Goal: Information Seeking & Learning: Learn about a topic

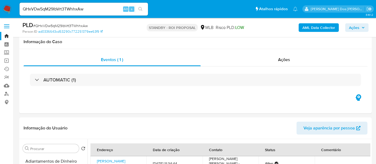
select select "10"
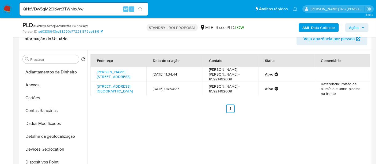
scroll to position [89, 0]
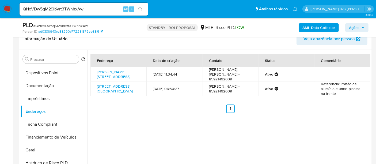
click at [62, 10] on input "QHxVDw5qM29lbVrt3TWhhxAw" at bounding box center [84, 9] width 128 height 7
paste input "f7ZGUbpD89B4CrRqW0R4pTb2"
type input "f7ZGUbpD89B4CrRqW0R4pTb2"
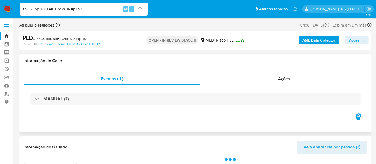
select select "10"
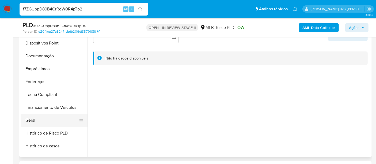
scroll to position [178, 0]
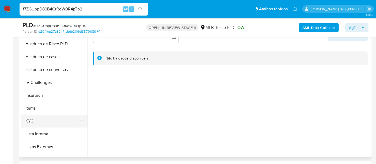
click at [31, 119] on button "KYC" at bounding box center [52, 120] width 63 height 13
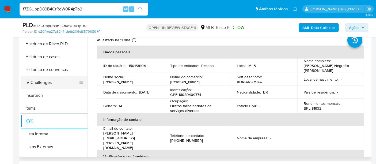
scroll to position [148, 0]
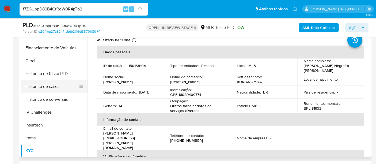
click at [48, 85] on button "Histórico de casos" at bounding box center [52, 86] width 63 height 13
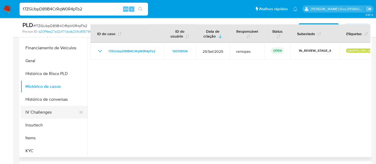
scroll to position [59, 0]
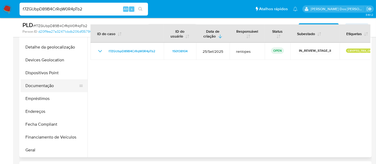
click at [51, 89] on button "Documentação" at bounding box center [52, 85] width 63 height 13
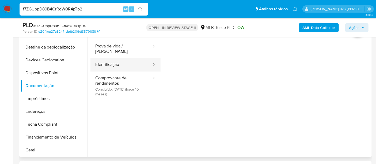
click at [118, 59] on button "Identificação" at bounding box center [120, 65] width 61 height 14
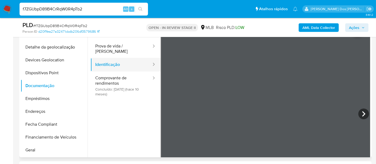
click at [114, 58] on button "Identificação" at bounding box center [120, 65] width 61 height 14
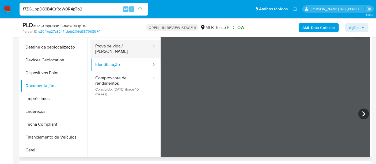
click at [114, 48] on button "Prova de vida / [PERSON_NAME]" at bounding box center [120, 49] width 61 height 18
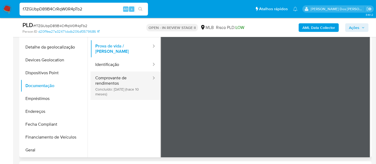
click at [115, 78] on button "Comprovante de rendimentos Concluído: 29/11/2024 (hace 10 meses)" at bounding box center [120, 85] width 61 height 28
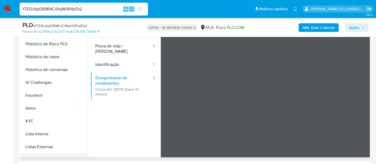
scroll to position [237, 0]
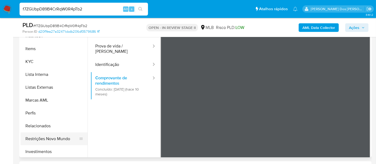
click at [59, 136] on button "Restrições Novo Mundo" at bounding box center [52, 138] width 63 height 13
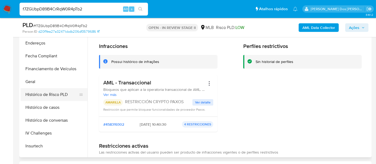
scroll to position [119, 0]
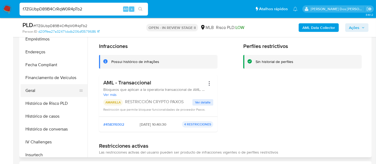
click at [35, 90] on button "Geral" at bounding box center [52, 90] width 63 height 13
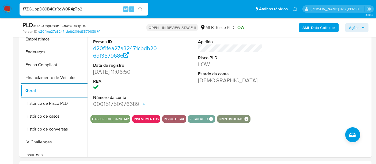
click at [98, 8] on input "f7ZGUbpD89B4CrRqW0R4pTb2" at bounding box center [84, 9] width 128 height 7
paste input "uQIPrjsQDnsqjol5hxERED0B"
type input "uQIPrjsQDnsqjol5hxERED0B"
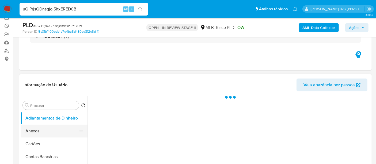
scroll to position [89, 0]
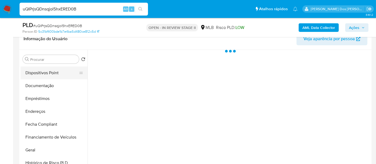
select select "10"
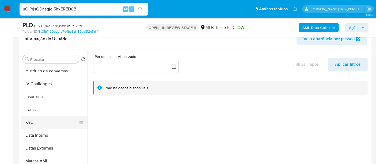
scroll to position [237, 0]
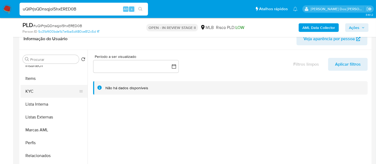
click at [34, 90] on button "KYC" at bounding box center [52, 91] width 63 height 13
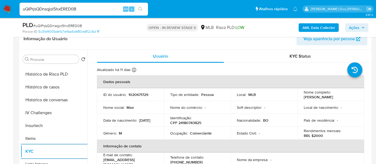
scroll to position [148, 0]
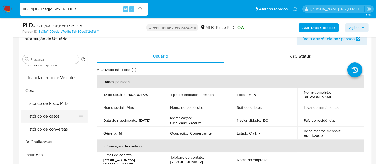
click at [55, 116] on button "Histórico de casos" at bounding box center [52, 116] width 63 height 13
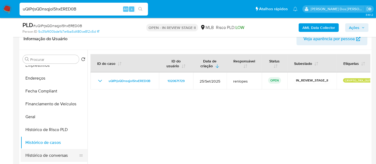
scroll to position [59, 0]
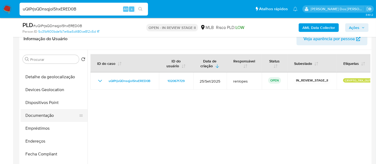
click at [40, 116] on button "Documentação" at bounding box center [52, 115] width 63 height 13
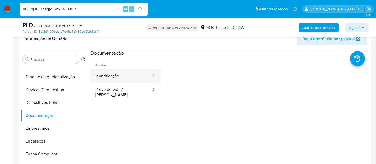
click at [107, 79] on button "Identificação" at bounding box center [120, 76] width 61 height 14
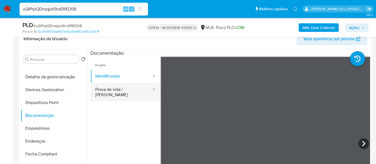
click at [135, 90] on button "Prova de vida / [PERSON_NAME]" at bounding box center [120, 92] width 61 height 18
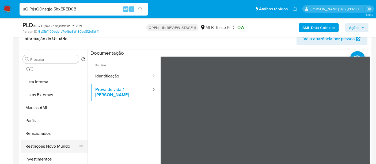
scroll to position [277, 0]
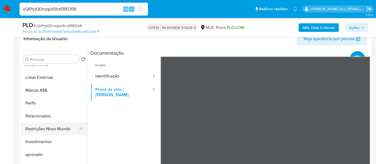
click at [55, 126] on button "Restrições Novo Mundo" at bounding box center [52, 128] width 63 height 13
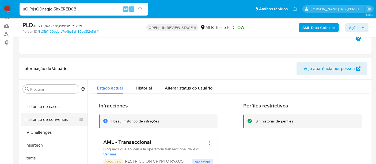
scroll to position [158, 0]
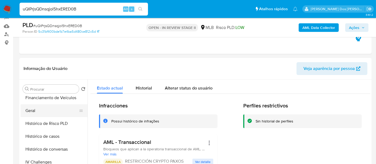
click at [35, 112] on button "Geral" at bounding box center [52, 110] width 63 height 13
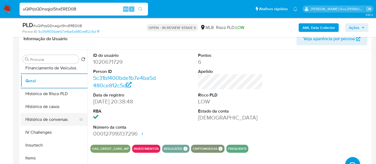
scroll to position [69, 0]
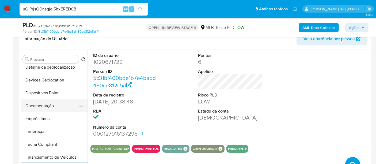
click at [39, 104] on button "Documentação" at bounding box center [52, 105] width 63 height 13
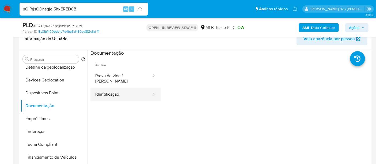
click at [113, 88] on button "Identificação" at bounding box center [120, 94] width 61 height 14
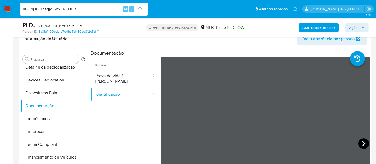
click at [361, 140] on icon at bounding box center [363, 143] width 11 height 11
click at [162, 142] on icon at bounding box center [167, 143] width 11 height 11
click at [77, 13] on div "uQIPrjsQDnsqjol5hxERED0B Alt s" at bounding box center [84, 9] width 128 height 13
click at [77, 9] on input "uQIPrjsQDnsqjol5hxERED0B" at bounding box center [84, 9] width 128 height 7
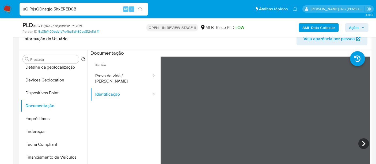
click at [77, 9] on input "uQIPrjsQDnsqjol5hxERED0B" at bounding box center [84, 9] width 128 height 7
paste input "89rqVFb1kNa0s93q9VKERM8c"
type input "89rqVFb1kNa0s93q9VKERM8c"
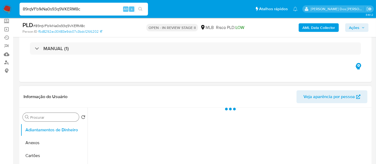
scroll to position [59, 0]
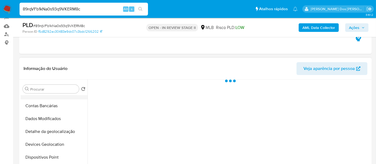
select select "10"
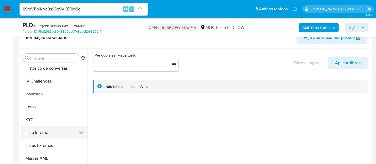
scroll to position [119, 0]
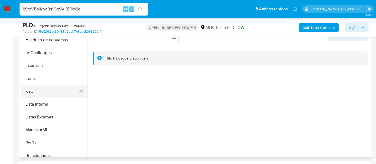
click at [30, 91] on button "KYC" at bounding box center [52, 91] width 63 height 13
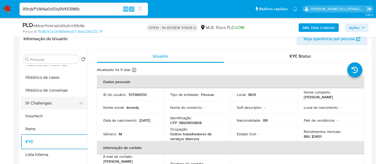
scroll to position [178, 0]
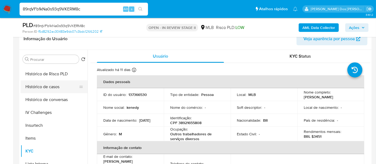
click at [50, 82] on button "Histórico de casos" at bounding box center [52, 86] width 63 height 13
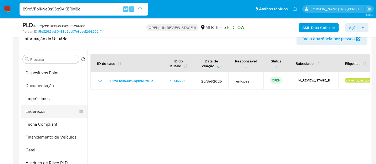
scroll to position [89, 0]
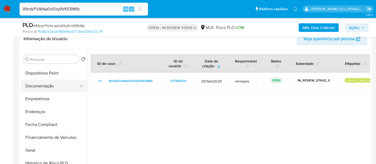
click at [39, 86] on button "Documentação" at bounding box center [52, 85] width 63 height 13
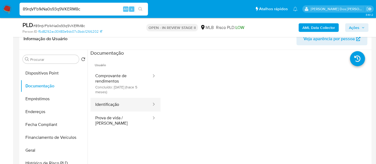
click at [108, 108] on button "Identificação" at bounding box center [120, 105] width 61 height 14
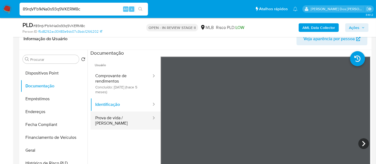
click at [107, 117] on button "Prova de vida / [PERSON_NAME]" at bounding box center [120, 120] width 61 height 18
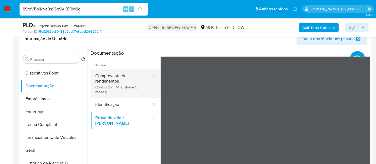
click at [118, 76] on button "Comprovante de rendimentos Concluído: 25/04/2025 (hace 5 meses)" at bounding box center [120, 83] width 61 height 28
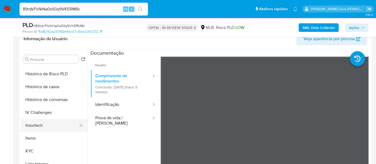
scroll to position [267, 0]
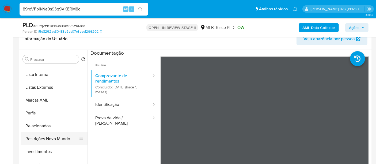
click at [52, 138] on button "Restrições Novo Mundo" at bounding box center [52, 138] width 63 height 13
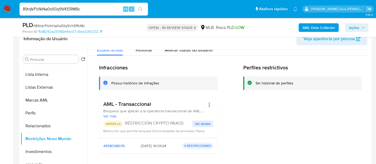
scroll to position [30, 0]
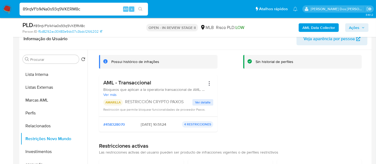
click at [203, 102] on span "Ver detalle" at bounding box center [203, 101] width 16 height 5
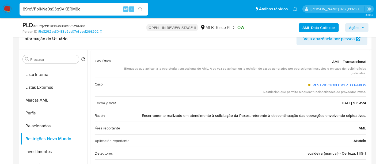
scroll to position [0, 0]
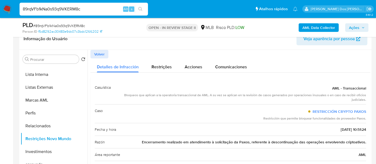
click at [102, 50] on span "Volver" at bounding box center [99, 53] width 10 height 7
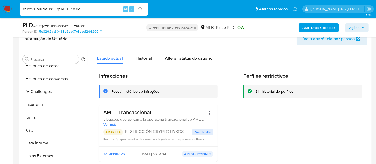
scroll to position [148, 0]
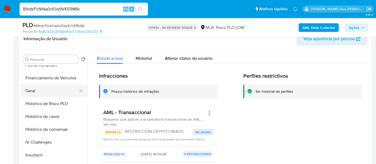
click at [32, 89] on button "Geral" at bounding box center [52, 90] width 63 height 13
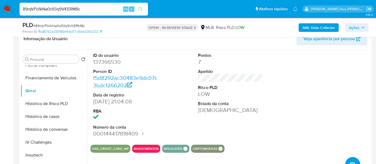
click at [85, 7] on input "89rqVFb1kNa0s93q9VKERM8c" at bounding box center [84, 9] width 128 height 7
paste input "u8URQl74zo0GLN4MK51W6BjI"
type input "u8URQl74zo0GLN4MK51W6BjI"
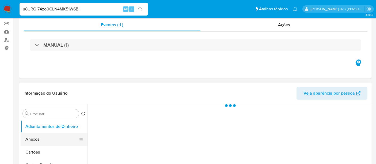
scroll to position [89, 0]
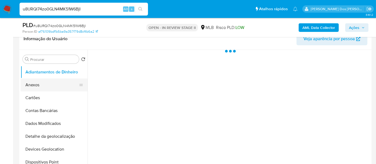
select select "10"
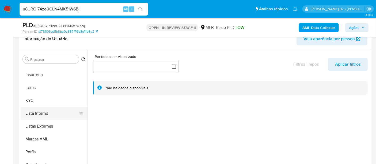
scroll to position [237, 0]
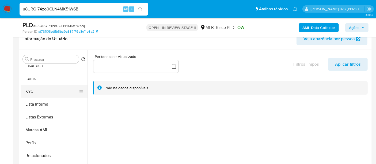
click at [32, 89] on button "KYC" at bounding box center [52, 91] width 63 height 13
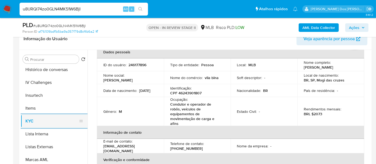
scroll to position [178, 0]
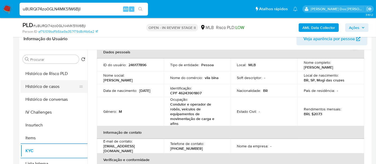
click at [49, 89] on button "Histórico de casos" at bounding box center [52, 86] width 63 height 13
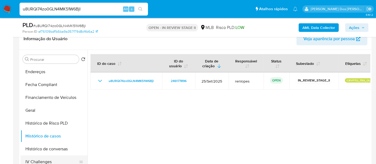
scroll to position [89, 0]
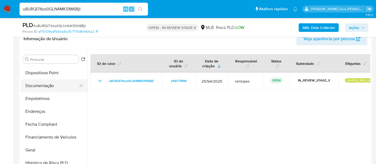
click at [40, 87] on button "Documentação" at bounding box center [52, 85] width 63 height 13
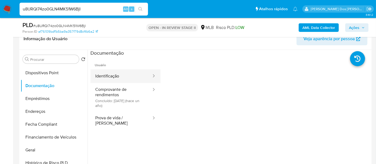
click at [115, 77] on button "Identificação" at bounding box center [120, 76] width 61 height 14
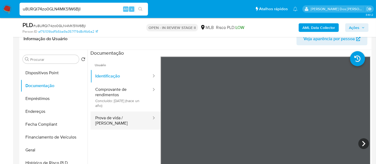
click at [117, 118] on button "Prova de vida / [PERSON_NAME]" at bounding box center [120, 120] width 61 height 18
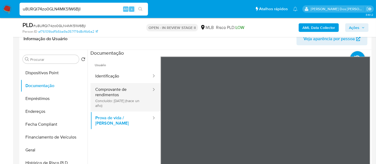
click at [109, 94] on button "Comprovante de rendimentos Concluído: 20/09/2024 (hace un año)" at bounding box center [120, 97] width 61 height 28
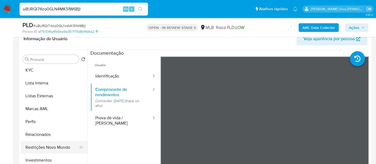
scroll to position [277, 0]
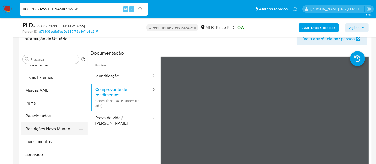
click at [59, 125] on button "Restrições Novo Mundo" at bounding box center [52, 128] width 63 height 13
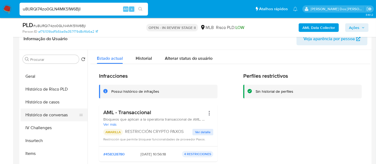
scroll to position [158, 0]
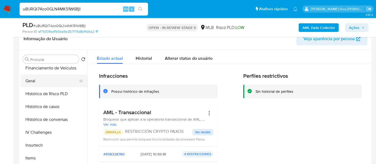
click at [30, 81] on button "Geral" at bounding box center [52, 80] width 63 height 13
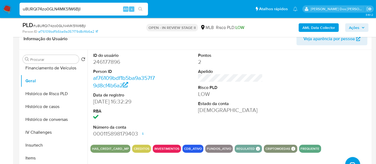
click at [94, 7] on input "u8URQl74zo0GLN4MK51W6BjI" at bounding box center [84, 9] width 128 height 7
paste input "3Vzcev1xyBdtoDWOGuOHd4Ml"
type input "3Vzcev1xyBdtoDWOGuOHd4Ml"
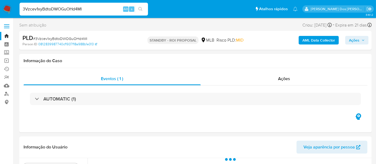
scroll to position [119, 0]
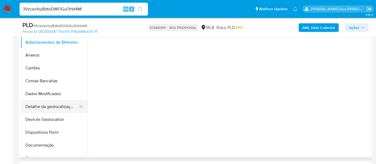
select select "10"
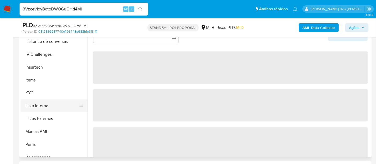
scroll to position [208, 0]
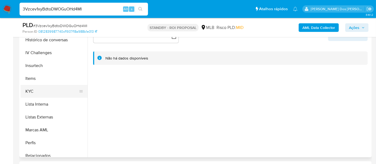
click at [32, 90] on button "KYC" at bounding box center [52, 91] width 63 height 13
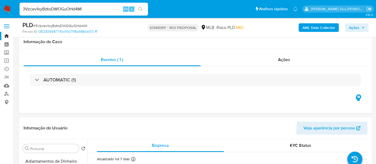
select select "10"
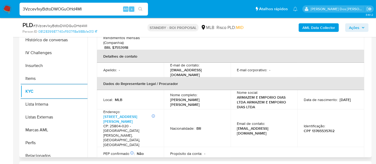
scroll to position [148, 0]
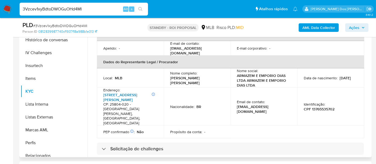
click at [121, 92] on link "Rua Prefeito Joaquim José Ferreira 285, Centro" at bounding box center [120, 97] width 34 height 10
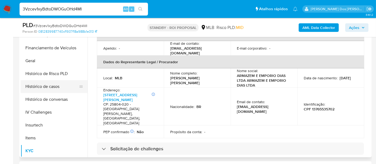
click at [39, 85] on button "Histórico de casos" at bounding box center [52, 86] width 63 height 13
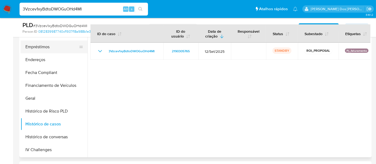
scroll to position [59, 0]
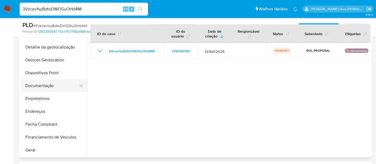
click at [50, 84] on button "Documentação" at bounding box center [52, 85] width 63 height 13
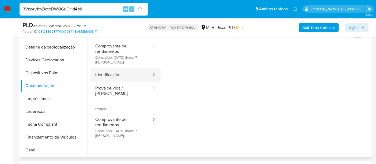
click at [113, 75] on button "Identificação" at bounding box center [120, 75] width 61 height 14
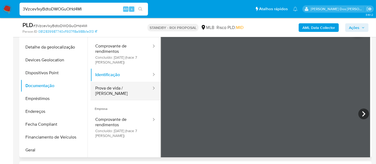
click at [131, 91] on button "Prova de vida / [PERSON_NAME]" at bounding box center [120, 91] width 61 height 18
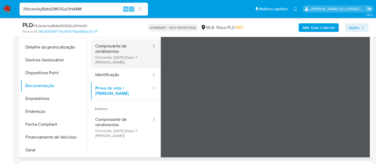
click at [113, 51] on button "Comprovante de rendimentos Concluído: 29/09/2025 (hace 7 días)" at bounding box center [120, 54] width 61 height 28
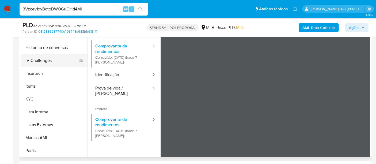
scroll to position [237, 0]
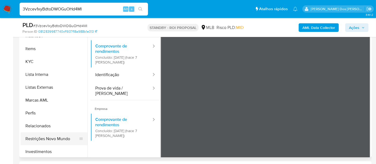
click at [51, 135] on button "Restrições Novo Mundo" at bounding box center [52, 138] width 63 height 13
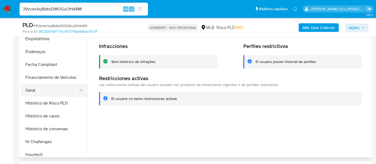
scroll to position [119, 0]
click at [30, 90] on button "Geral" at bounding box center [52, 90] width 63 height 13
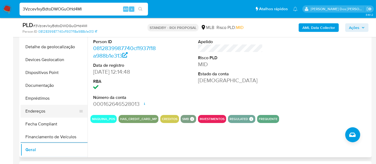
scroll to position [59, 0]
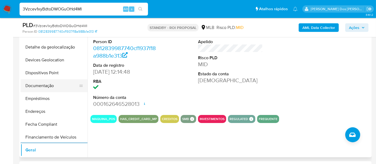
click at [42, 88] on button "Documentação" at bounding box center [52, 85] width 63 height 13
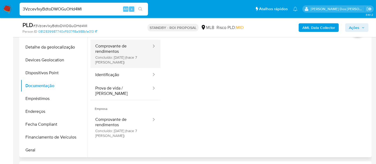
click at [110, 56] on button "Comprovante de rendimentos Concluído: 29/09/2025 (hace 7 días)" at bounding box center [120, 54] width 61 height 28
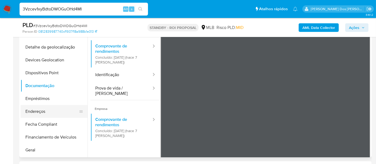
click at [43, 112] on button "Endereços" at bounding box center [52, 111] width 63 height 13
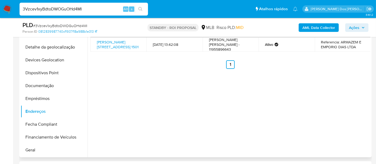
scroll to position [89, 0]
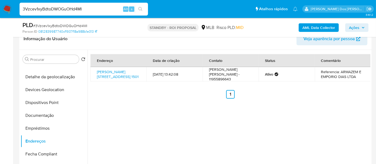
click at [55, 9] on input "3Vzcev1xyBdtoDWOGuOHd4Ml" at bounding box center [84, 9] width 128 height 7
paste input "tdEnI5cNEwf1b4K3ulIsbyyE"
type input "tdEnI5cNEwf1b4K3ulIsbyyE"
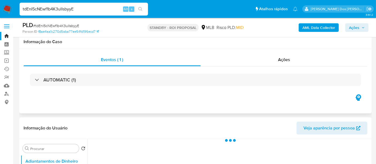
scroll to position [89, 0]
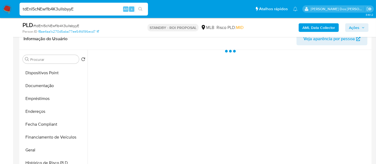
select select "10"
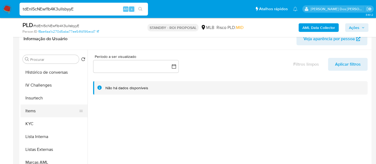
scroll to position [208, 0]
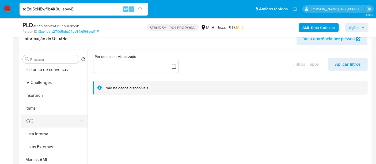
click at [33, 119] on button "KYC" at bounding box center [52, 120] width 63 height 13
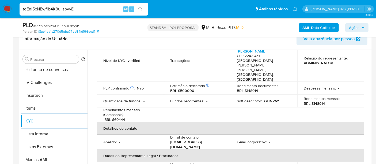
scroll to position [119, 0]
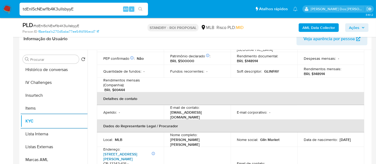
click at [125, 151] on link "Rua Laurent Martins 529, Jardim Esplanada" at bounding box center [120, 156] width 34 height 10
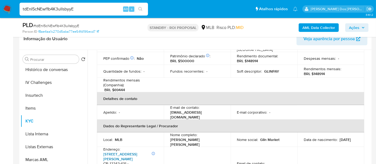
scroll to position [148, 0]
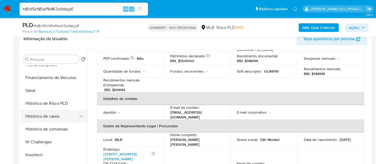
click at [44, 113] on button "Histórico de casos" at bounding box center [52, 116] width 63 height 13
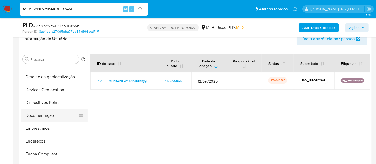
scroll to position [59, 0]
click at [43, 115] on button "Documentação" at bounding box center [52, 115] width 63 height 13
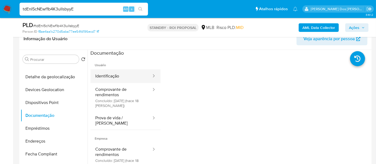
click at [111, 77] on button "Identificação" at bounding box center [120, 76] width 61 height 14
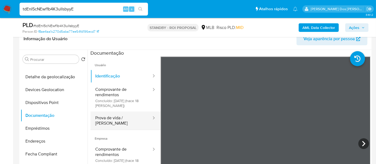
click at [117, 122] on button "Prova de vida / [PERSON_NAME]" at bounding box center [120, 120] width 61 height 18
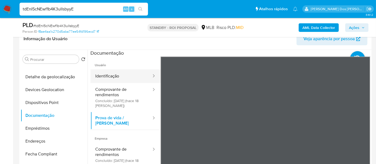
click at [107, 72] on button "Identificação" at bounding box center [120, 76] width 61 height 14
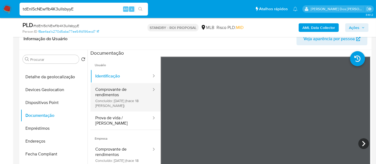
click at [107, 96] on button "Comprovante de rendimentos Concluído: 18/09/2025 (hace 18 días)" at bounding box center [120, 97] width 61 height 28
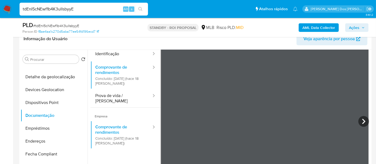
scroll to position [47, 0]
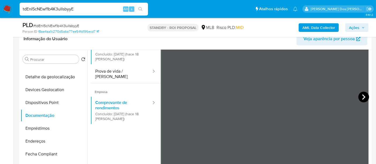
click at [364, 95] on icon at bounding box center [363, 96] width 11 height 11
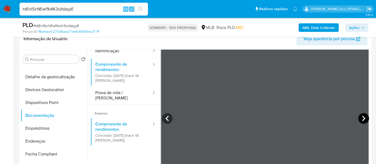
scroll to position [17, 0]
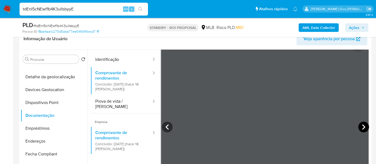
click at [362, 126] on icon at bounding box center [363, 126] width 3 height 5
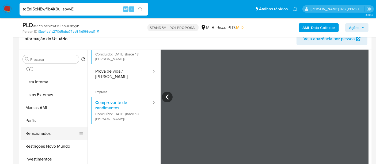
scroll to position [277, 0]
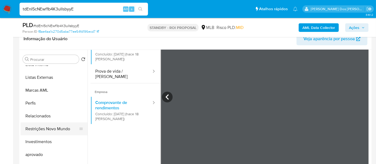
click at [52, 130] on button "Restrições Novo Mundo" at bounding box center [52, 128] width 63 height 13
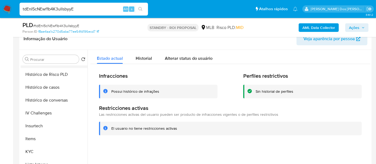
scroll to position [128, 0]
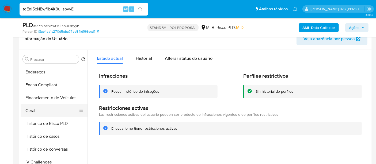
click at [34, 108] on button "Geral" at bounding box center [52, 110] width 63 height 13
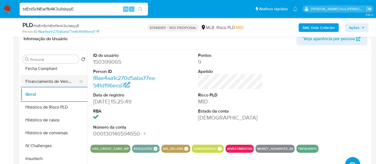
scroll to position [158, 0]
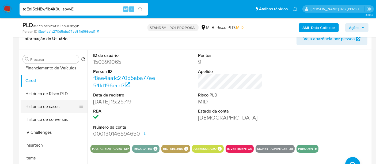
click at [40, 108] on button "Histórico de casos" at bounding box center [52, 106] width 63 height 13
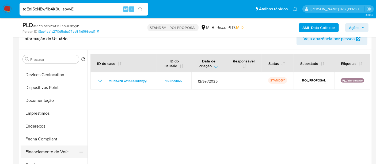
scroll to position [69, 0]
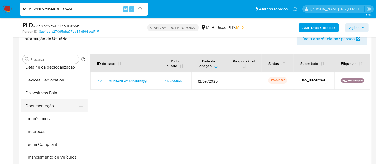
click at [48, 103] on button "Documentação" at bounding box center [52, 105] width 63 height 13
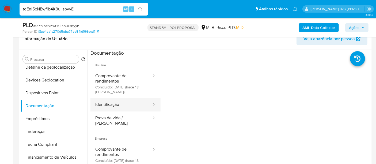
click at [102, 105] on button "Identificação" at bounding box center [120, 105] width 61 height 14
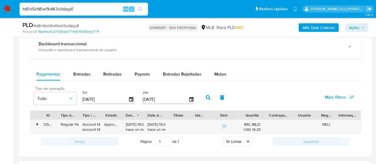
scroll to position [416, 0]
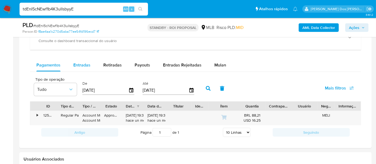
click at [79, 64] on span "Entradas" at bounding box center [81, 65] width 17 height 6
select select "10"
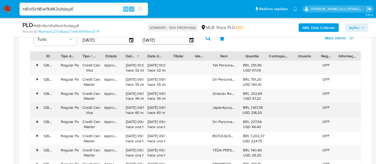
scroll to position [475, 0]
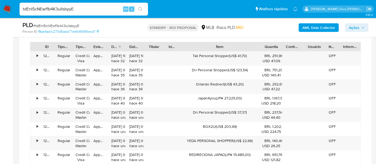
drag, startPoint x: 239, startPoint y: 46, endPoint x: 290, endPoint y: 47, distance: 51.1
click at [290, 47] on div "ID Tipo de operação Tipo / Método Estado Data de criação Data de aprovação Titu…" at bounding box center [195, 46] width 330 height 9
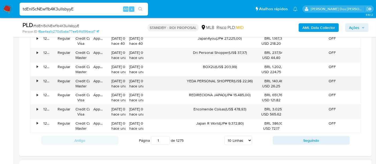
scroll to position [564, 0]
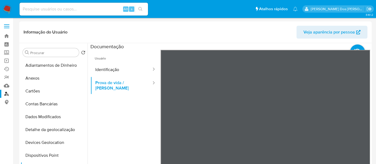
select select "10"
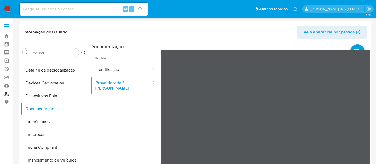
click at [7, 94] on link "Localizador de pessoas" at bounding box center [32, 94] width 64 height 8
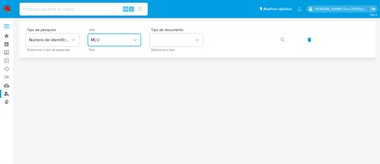
click at [125, 38] on span "MLU" at bounding box center [112, 39] width 42 height 5
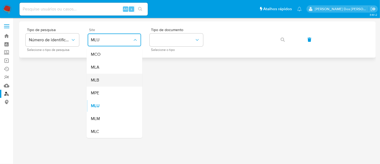
click at [113, 77] on div "MLB" at bounding box center [113, 80] width 44 height 13
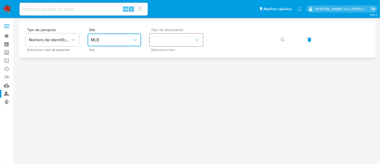
click at [166, 45] on button "identificationType" at bounding box center [176, 39] width 53 height 13
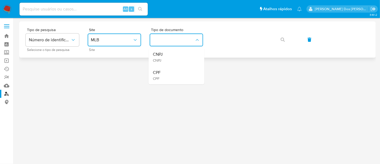
drag, startPoint x: 159, startPoint y: 70, endPoint x: 249, endPoint y: 49, distance: 92.8
click at [164, 68] on div "CPF CPF" at bounding box center [175, 75] width 44 height 18
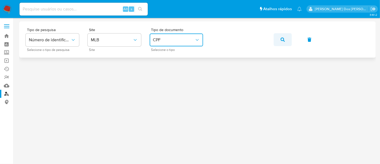
click at [282, 38] on icon "button" at bounding box center [283, 39] width 4 height 4
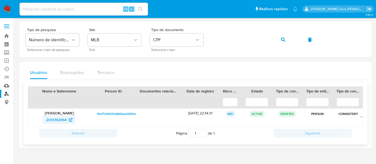
click at [59, 119] on span "2051742964" at bounding box center [56, 119] width 21 height 9
click at [281, 39] on icon "button" at bounding box center [283, 39] width 4 height 4
click at [59, 120] on span "2336460287" at bounding box center [56, 119] width 21 height 9
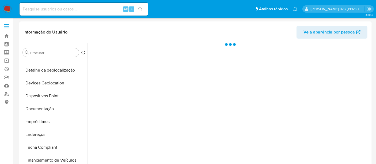
select select "10"
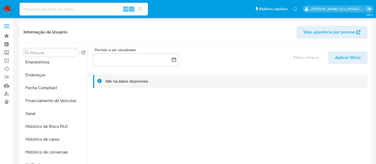
scroll to position [148, 0]
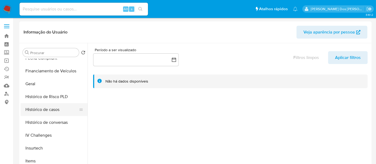
click at [51, 108] on button "Histórico de casos" at bounding box center [52, 109] width 63 height 13
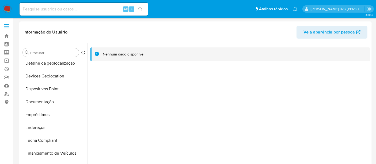
scroll to position [59, 0]
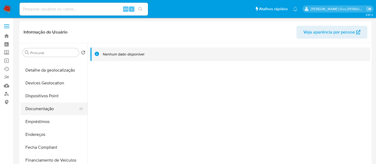
click at [46, 110] on button "Documentação" at bounding box center [52, 108] width 63 height 13
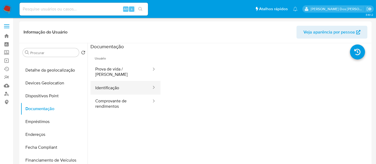
click at [106, 83] on button "Identificação" at bounding box center [120, 88] width 61 height 14
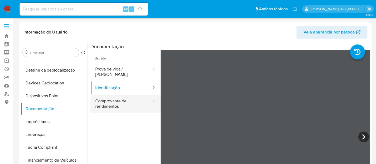
click at [113, 100] on button "Comprovante de rendimentos" at bounding box center [120, 103] width 61 height 18
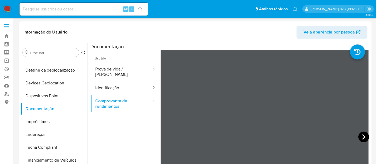
click at [359, 138] on icon at bounding box center [363, 136] width 11 height 11
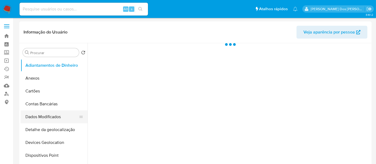
select select "10"
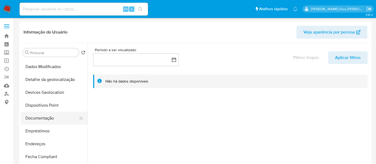
scroll to position [59, 0]
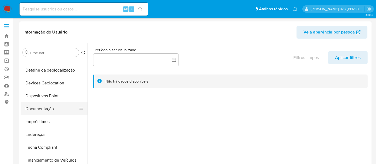
click at [47, 110] on button "Documentação" at bounding box center [52, 108] width 63 height 13
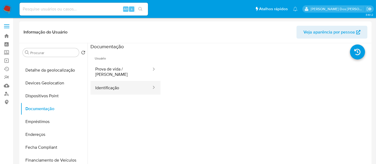
click at [119, 84] on button "Identificação" at bounding box center [120, 88] width 61 height 14
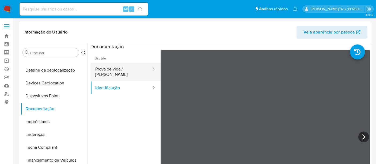
click at [135, 69] on button "Prova de vida / [PERSON_NAME]" at bounding box center [120, 72] width 61 height 18
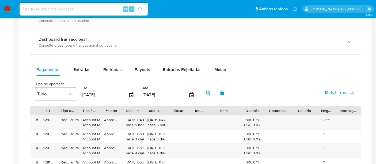
scroll to position [297, 0]
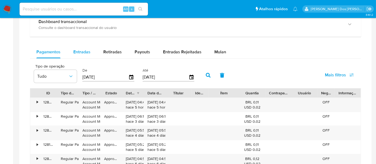
click at [81, 49] on span "Entradas" at bounding box center [81, 52] width 17 height 6
select select "10"
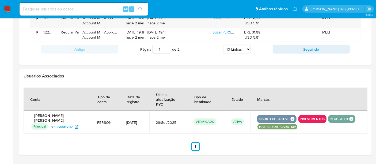
scroll to position [509, 0]
